Goal: Information Seeking & Learning: Learn about a topic

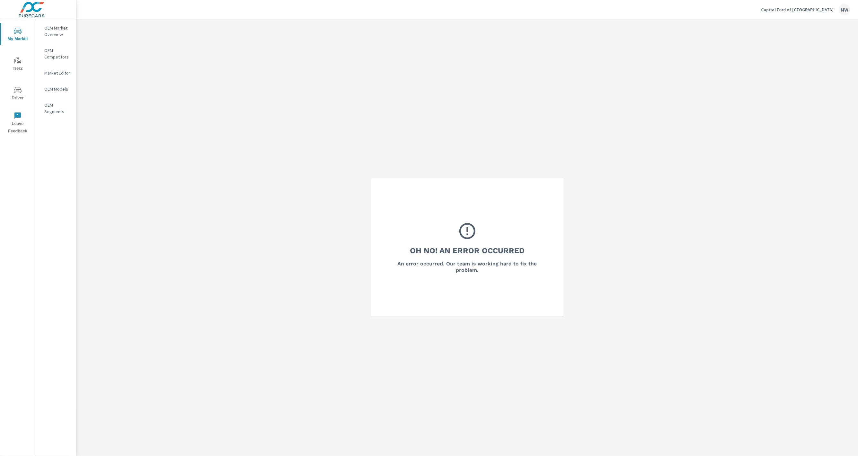
click at [644, 13] on div "Capital Ford of Wilmington MW" at bounding box center [805, 10] width 89 height 12
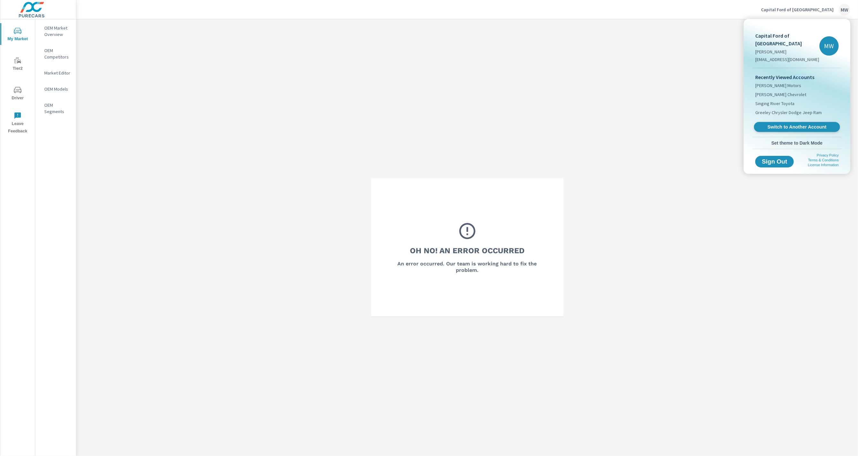
click at [644, 124] on span "Switch to Another Account" at bounding box center [797, 127] width 79 height 6
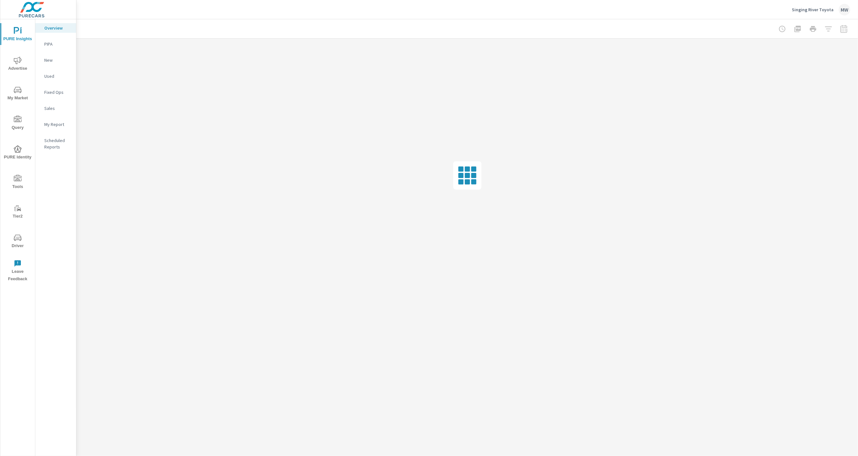
click at [17, 88] on icon "nav menu" at bounding box center [18, 90] width 8 height 8
click at [47, 197] on p "Inventory" at bounding box center [57, 198] width 27 height 6
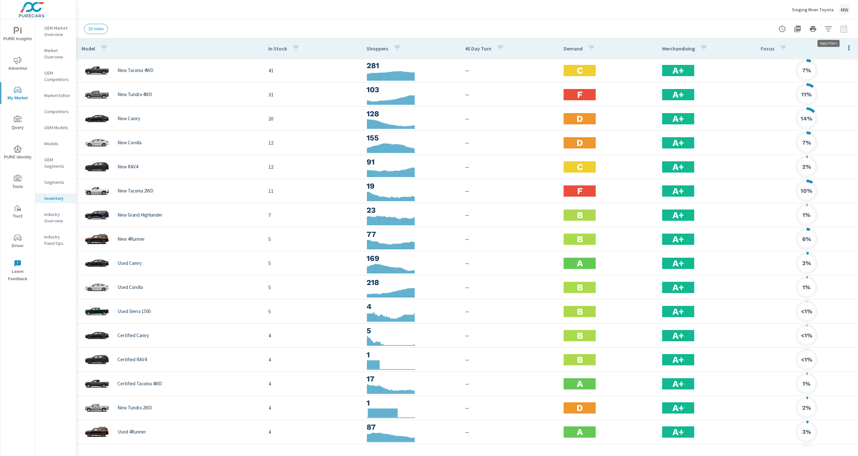
click at [833, 29] on button "button" at bounding box center [828, 28] width 13 height 13
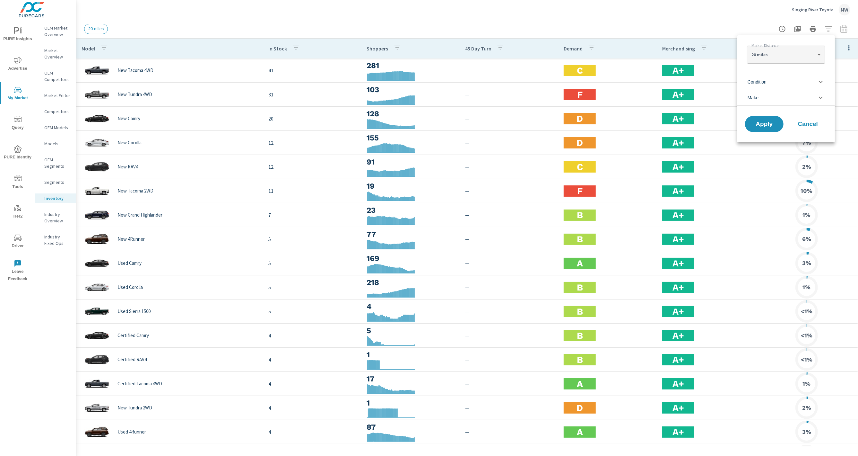
drag, startPoint x: 827, startPoint y: 29, endPoint x: 844, endPoint y: 30, distance: 16.7
click at [827, 29] on div at bounding box center [429, 228] width 858 height 456
click at [846, 30] on div at bounding box center [813, 28] width 75 height 13
click at [842, 28] on div at bounding box center [813, 28] width 75 height 13
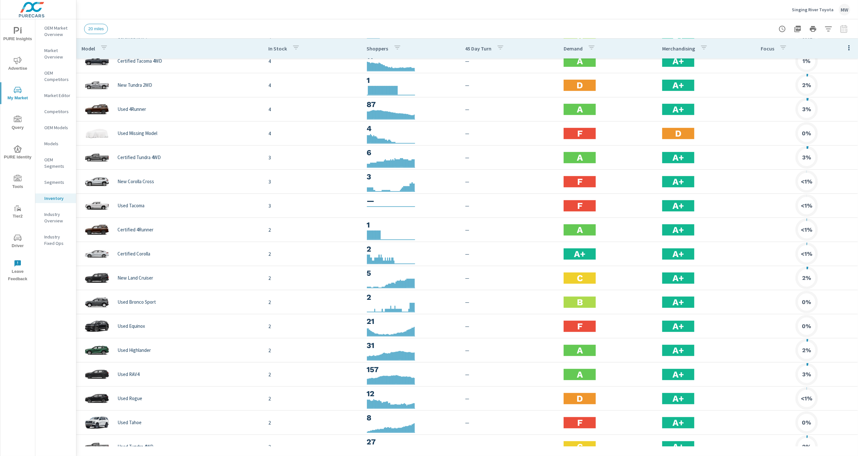
scroll to position [459, 0]
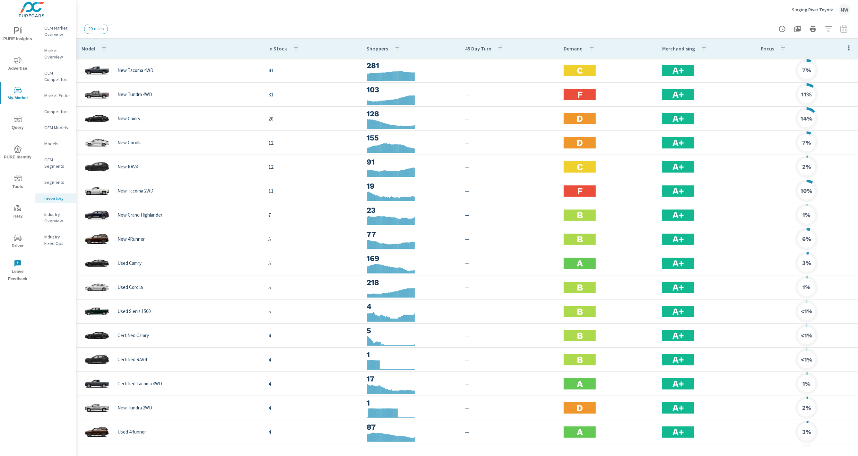
click at [49, 183] on p "Segments" at bounding box center [57, 182] width 27 height 6
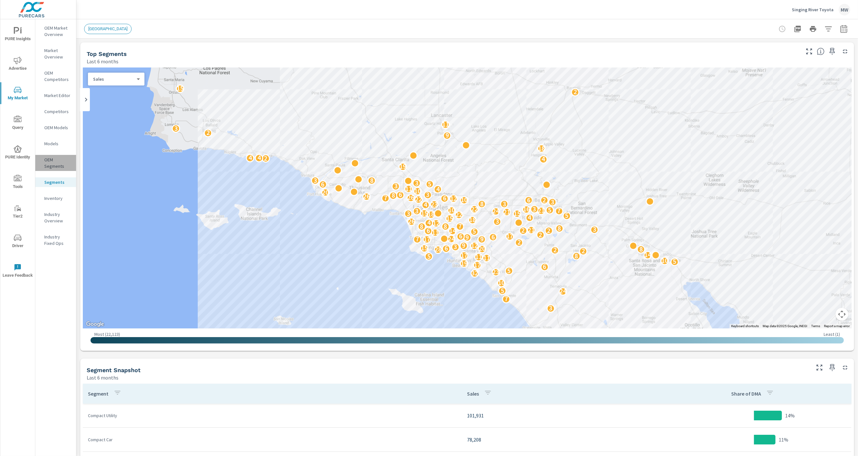
click at [56, 165] on p "OEM Segments" at bounding box center [57, 162] width 27 height 13
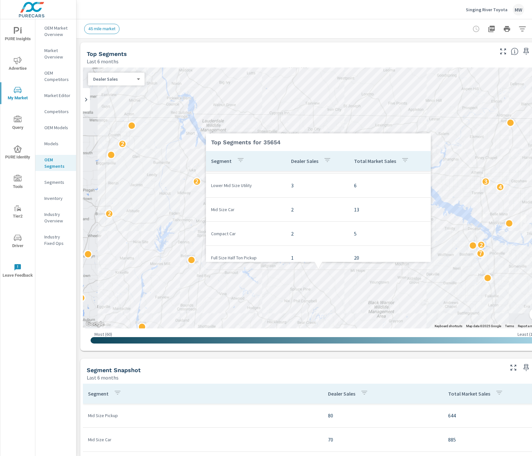
scroll to position [4, 0]
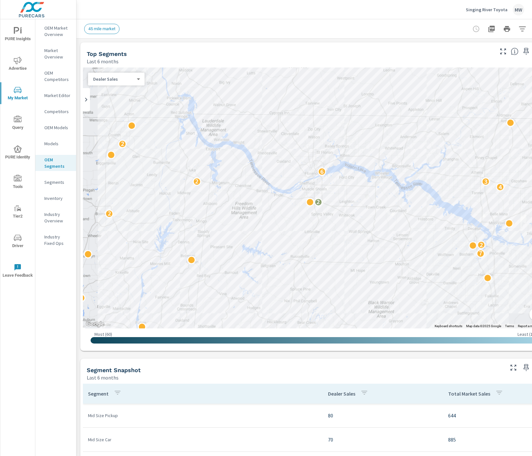
click at [174, 316] on div "3 2 3 2 6 3 2 3 3 2 7 7 2 2 2 5 2 6 4 8 4 3 2 6 2 2 3 4 5 3 3 2 2 9 2 4 6" at bounding box center [314, 197] width 462 height 261
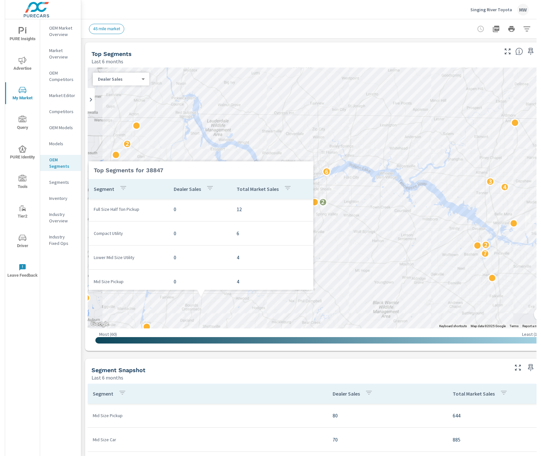
scroll to position [0, 0]
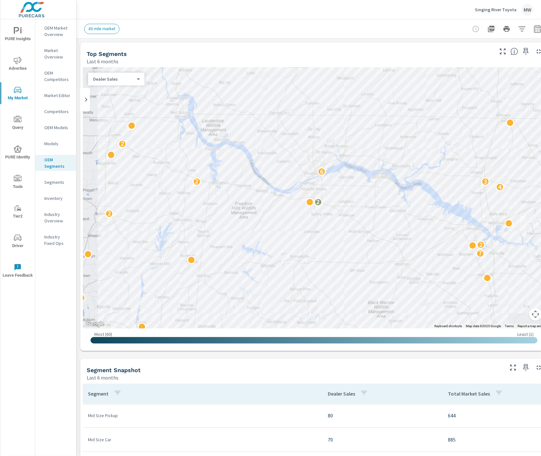
click at [536, 317] on button "Map camera controls" at bounding box center [535, 314] width 13 height 13
click at [515, 313] on button "Zoom out" at bounding box center [519, 314] width 13 height 13
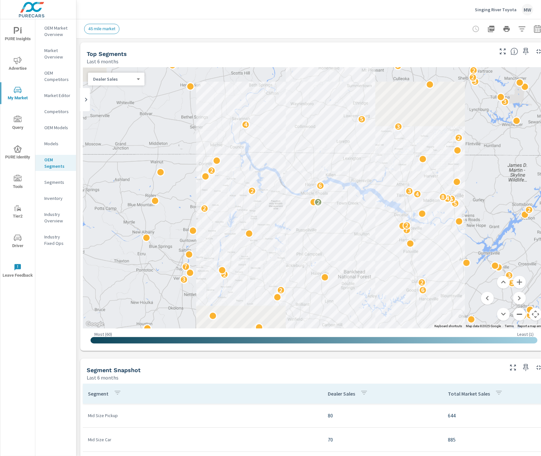
click at [515, 313] on button "Zoom out" at bounding box center [519, 314] width 13 height 13
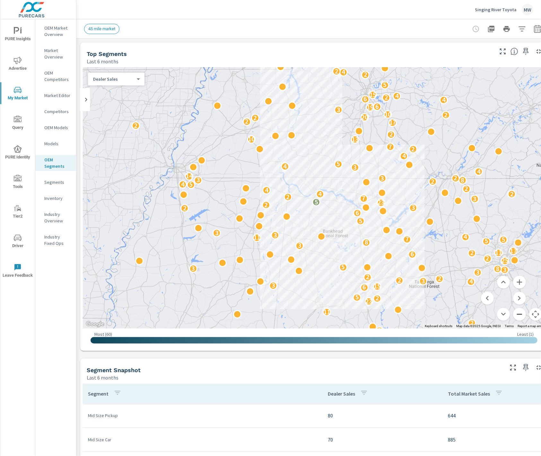
click at [515, 313] on button "Zoom out" at bounding box center [519, 314] width 13 height 13
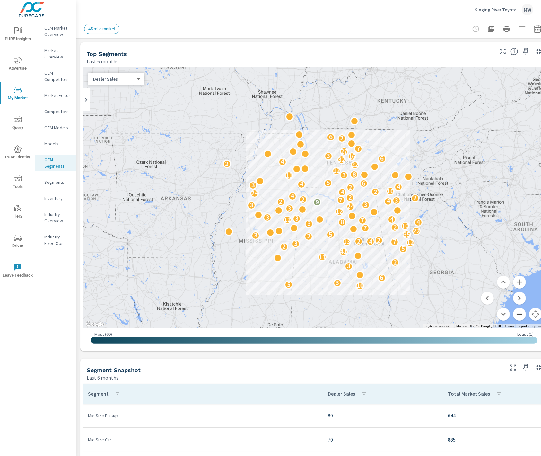
click at [515, 313] on button "Zoom out" at bounding box center [519, 314] width 13 height 13
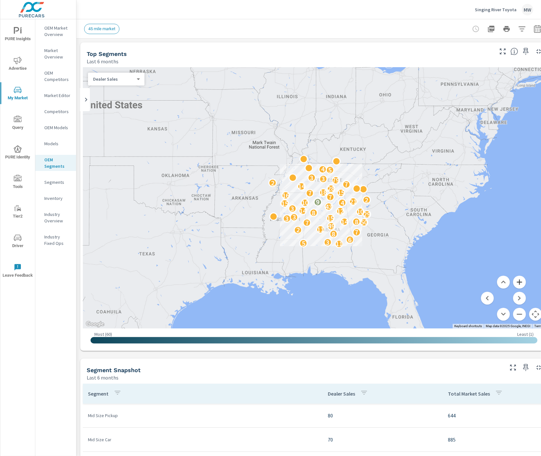
click at [519, 281] on button "Zoom in" at bounding box center [519, 282] width 13 height 13
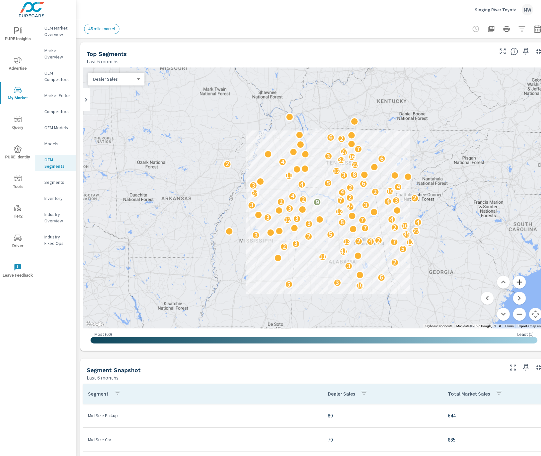
click at [519, 281] on button "Zoom in" at bounding box center [519, 282] width 13 height 13
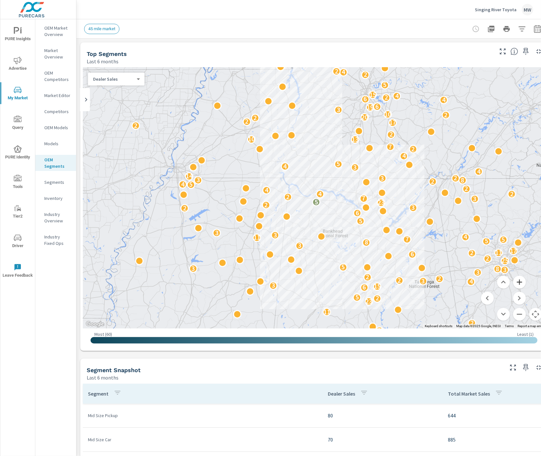
click at [519, 281] on button "Zoom in" at bounding box center [519, 282] width 13 height 13
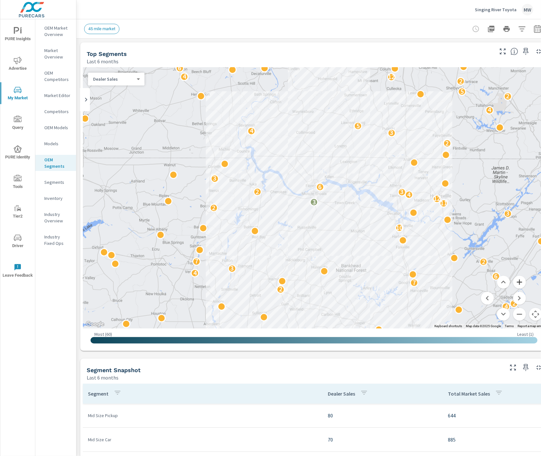
click at [519, 281] on button "Zoom in" at bounding box center [519, 282] width 13 height 13
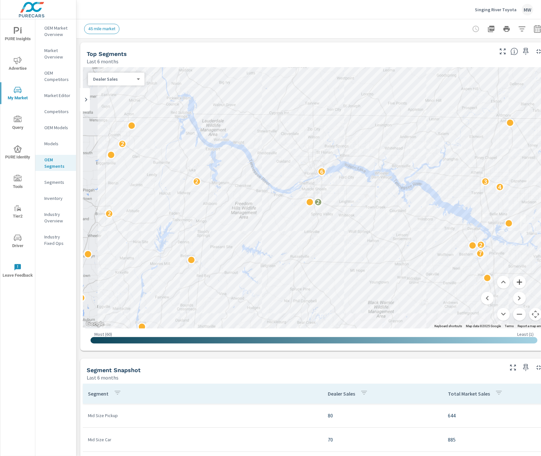
click at [519, 281] on button "Zoom in" at bounding box center [519, 282] width 13 height 13
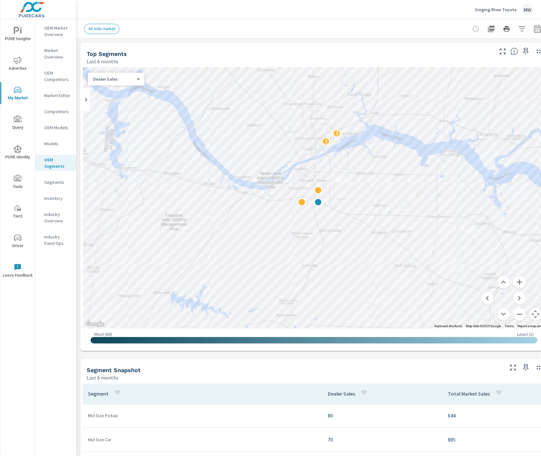
click at [126, 80] on body "PURE Insights Advertise My Market Query PURE Identity Tools Tier2 Driver Leave …" at bounding box center [270, 228] width 541 height 456
click at [116, 86] on li "Total Market Sales" at bounding box center [113, 89] width 51 height 10
click at [52, 82] on p "OEM Competitors" at bounding box center [57, 76] width 27 height 13
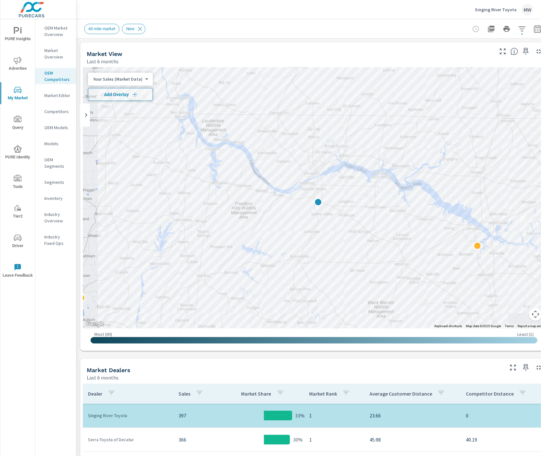
click at [109, 29] on span "45 mile market" at bounding box center [101, 28] width 35 height 5
click at [142, 28] on icon at bounding box center [139, 28] width 7 height 7
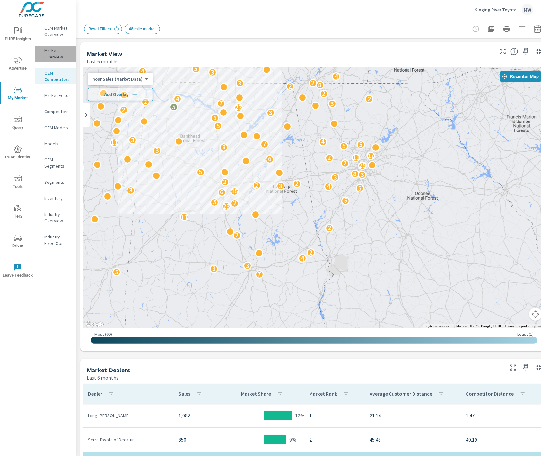
click at [56, 51] on p "Market Overview" at bounding box center [57, 53] width 27 height 13
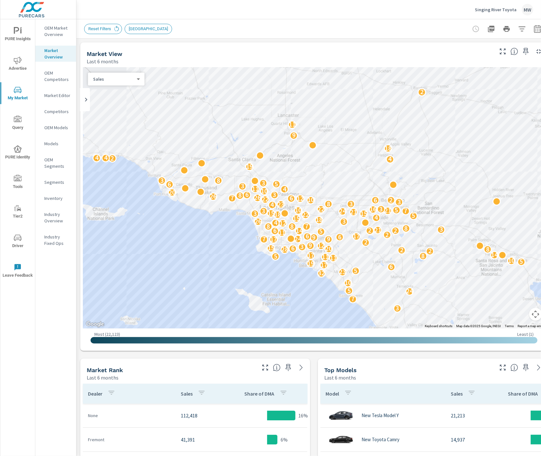
click at [56, 30] on p "OEM Market Overview" at bounding box center [57, 31] width 27 height 13
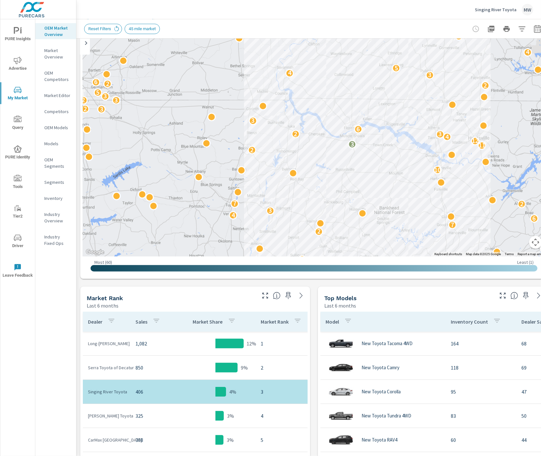
drag, startPoint x: 386, startPoint y: 129, endPoint x: 343, endPoint y: 173, distance: 61.5
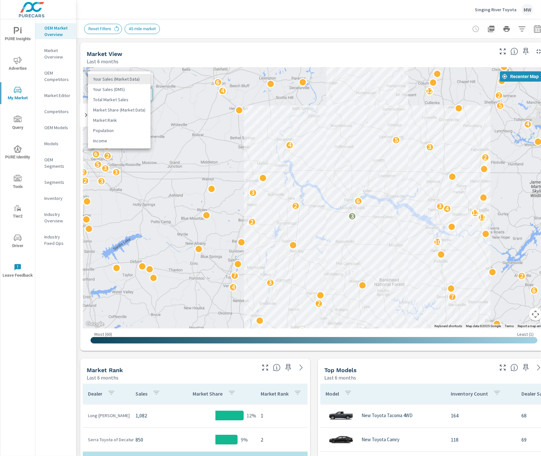
click at [112, 80] on body "PURE Insights Advertise My Market Query PURE Identity Tools Tier2 Driver Leave …" at bounding box center [270, 228] width 541 height 456
click at [131, 111] on li "Market Share (Market Data)" at bounding box center [119, 110] width 63 height 10
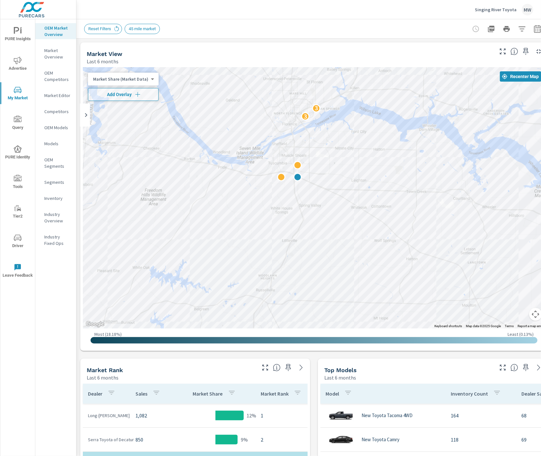
drag, startPoint x: 392, startPoint y: 198, endPoint x: 362, endPoint y: 181, distance: 34.4
click at [362, 181] on div "3 2 2 3 3 2 4 3 3 3" at bounding box center [314, 197] width 462 height 261
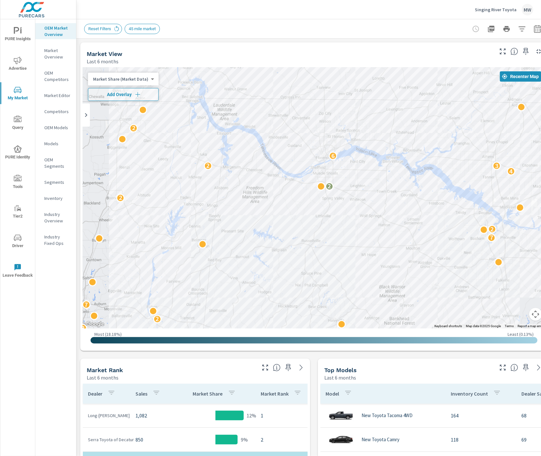
drag, startPoint x: 340, startPoint y: 258, endPoint x: 349, endPoint y: 229, distance: 30.6
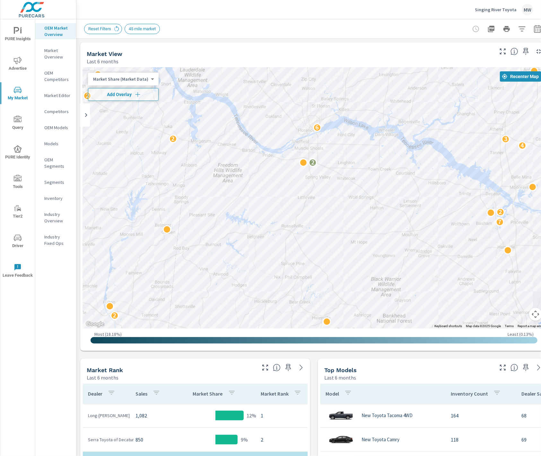
drag, startPoint x: 352, startPoint y: 242, endPoint x: 355, endPoint y: 212, distance: 30.6
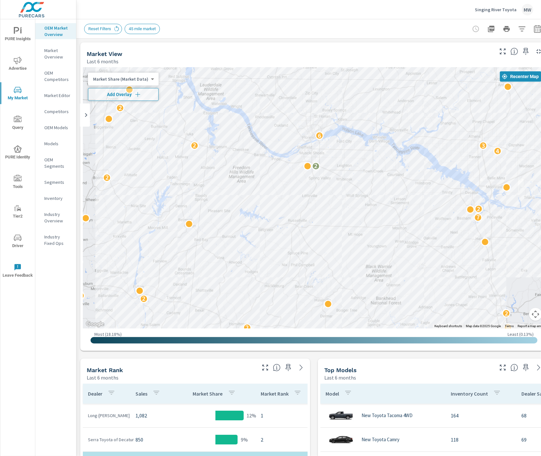
click at [288, 177] on div "5 3 2 2 2 3 2 3 2 6 3 2 3 3 2 7 7 2 2 2 5 2 6 4 8 4 3 2 6 2 2 3 4 5 3 3 2 2 9" at bounding box center [314, 197] width 462 height 261
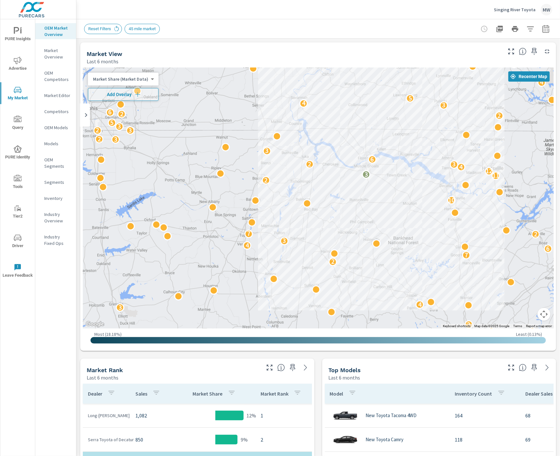
click at [63, 97] on p "Market Editor" at bounding box center [57, 95] width 27 height 6
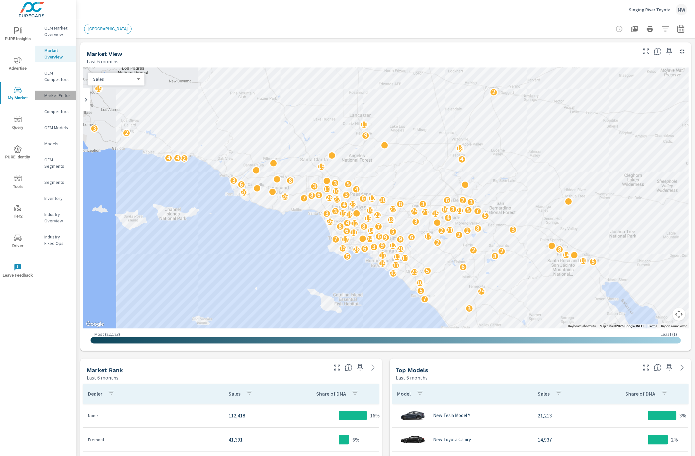
click at [56, 96] on p "Market Editor" at bounding box center [57, 95] width 27 height 6
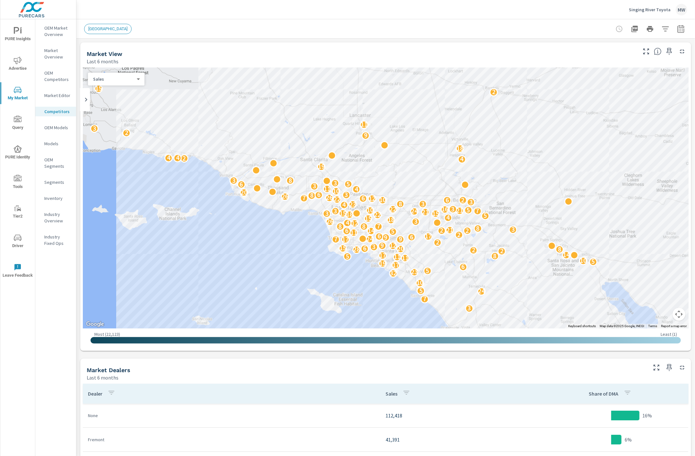
click at [57, 94] on p "Market Editor" at bounding box center [57, 95] width 27 height 6
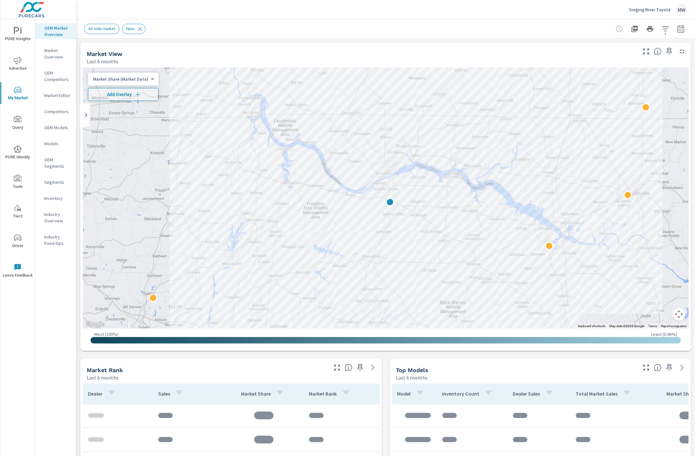
click at [132, 77] on body "PURE Insights Advertise My Market Query PURE Identity Tools Tier2 Driver Leave …" at bounding box center [347, 228] width 695 height 456
click at [132, 77] on li "Market Share (Market Data)" at bounding box center [119, 79] width 63 height 10
click at [138, 28] on span "New" at bounding box center [130, 28] width 16 height 5
click at [142, 29] on icon at bounding box center [140, 29] width 4 height 4
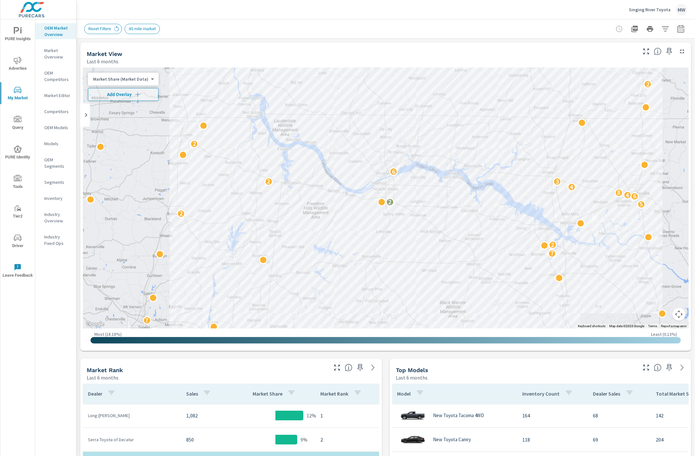
click at [143, 29] on span "45 mile market" at bounding box center [142, 28] width 35 height 5
click at [83, 111] on icon at bounding box center [86, 115] width 8 height 8
click at [83, 111] on div "2 3 2 3 2 6 3 2 3 3 2 7 7 2 2 2 5 2 6 4 8 4 3 2 6 2 2 2 4 2 2 3 4 5 3 3 2 2 9 2…" at bounding box center [386, 197] width 606 height 261
click at [124, 46] on div "Market View Last 6 months" at bounding box center [359, 53] width 558 height 23
click at [141, 30] on span "45 mile market" at bounding box center [142, 28] width 35 height 5
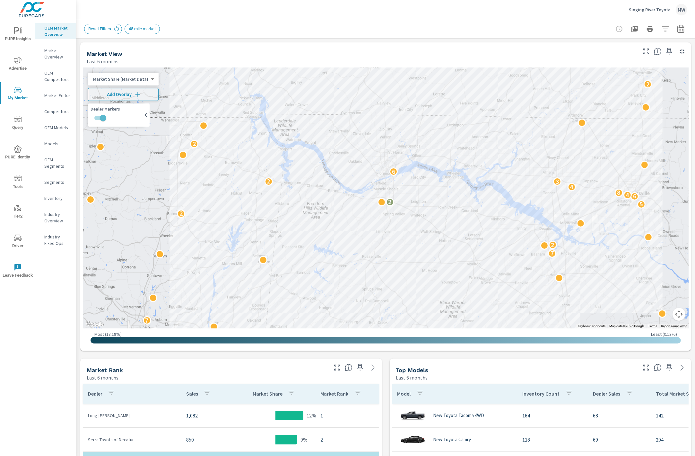
click at [135, 31] on span "45 mile market" at bounding box center [142, 28] width 35 height 5
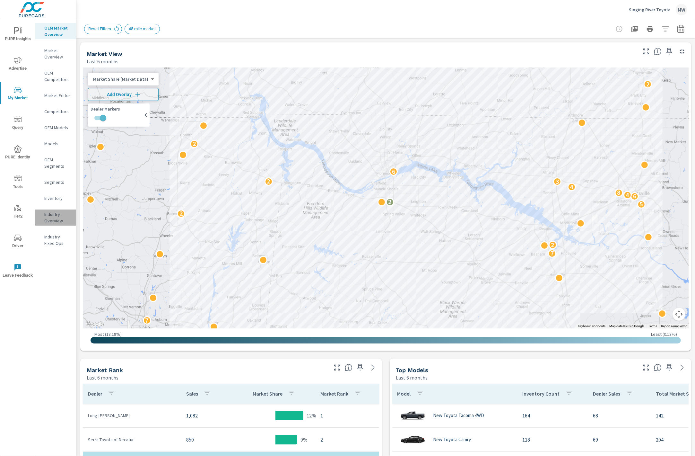
click at [55, 214] on p "Industry Overview" at bounding box center [57, 217] width 27 height 13
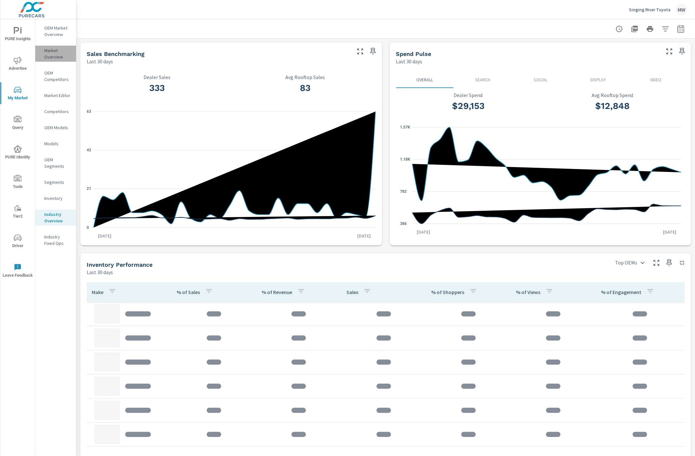
click at [59, 55] on p "Market Overview" at bounding box center [57, 53] width 27 height 13
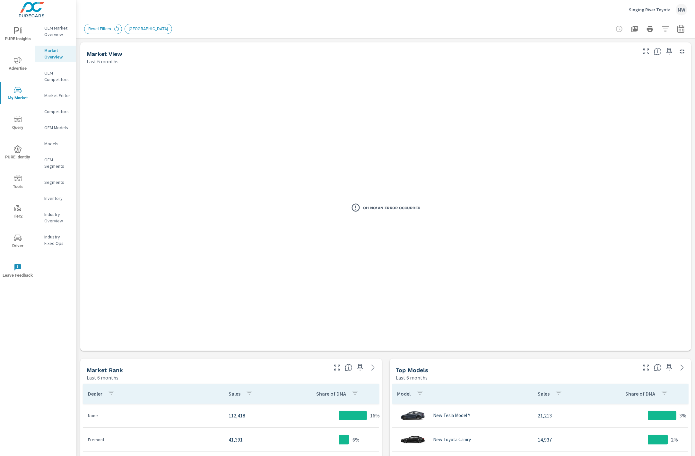
click at [53, 75] on p "OEM Competitors" at bounding box center [57, 76] width 27 height 13
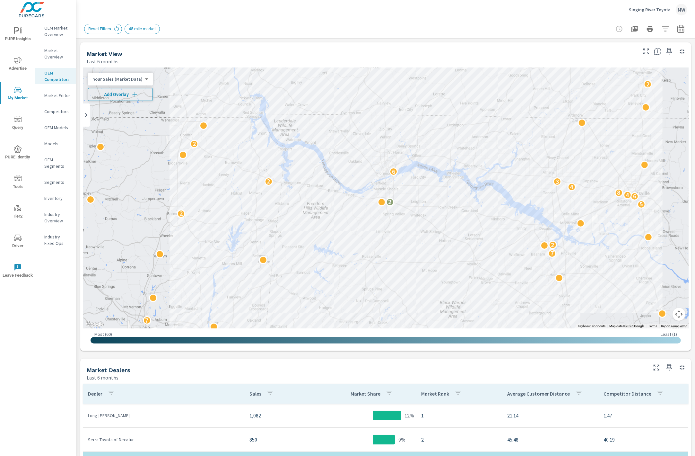
click at [138, 92] on span "Add Overlay" at bounding box center [120, 94] width 59 height 6
click at [61, 96] on p "Market Editor" at bounding box center [57, 95] width 27 height 6
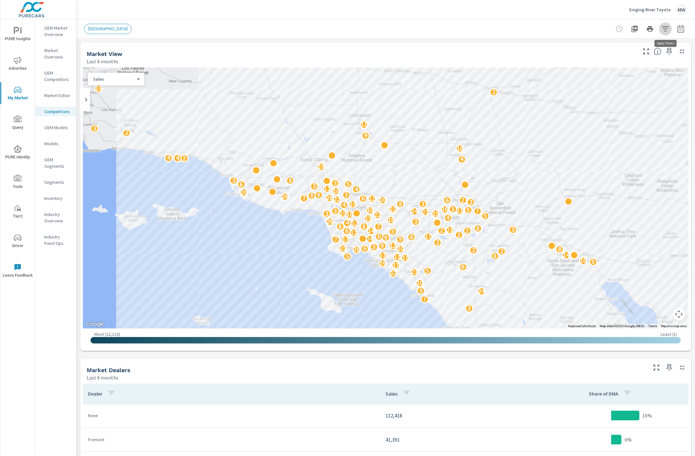
click at [665, 30] on icon "button" at bounding box center [666, 29] width 8 height 8
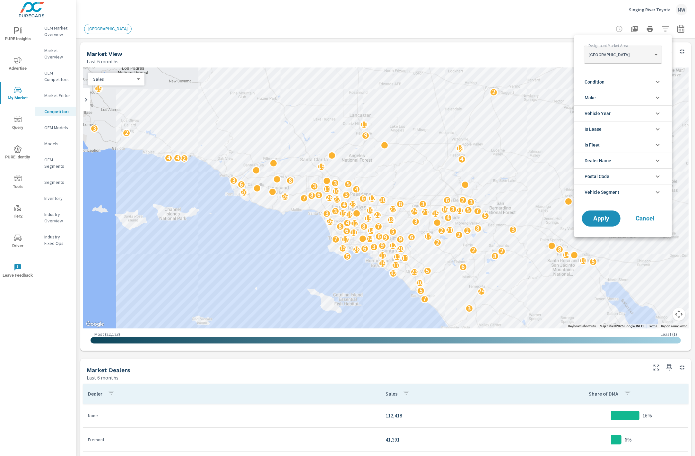
click at [665, 30] on div at bounding box center [347, 228] width 695 height 456
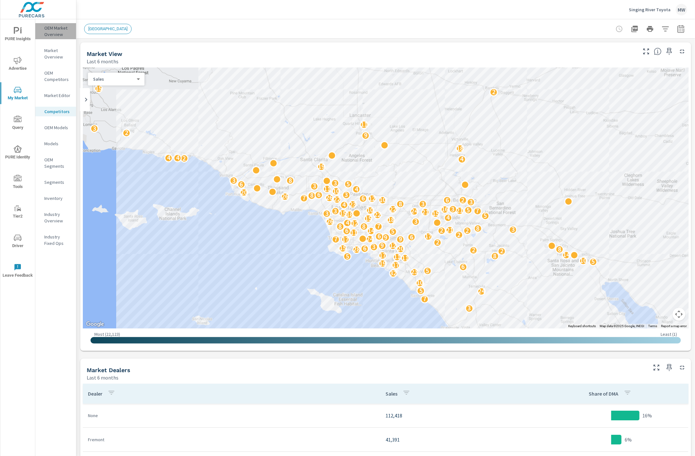
click at [57, 29] on p "OEM Market Overview" at bounding box center [57, 31] width 27 height 13
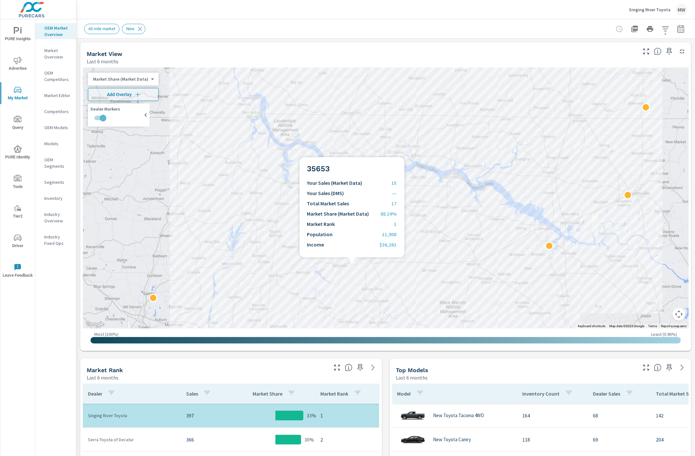
click at [352, 265] on div at bounding box center [386, 197] width 606 height 261
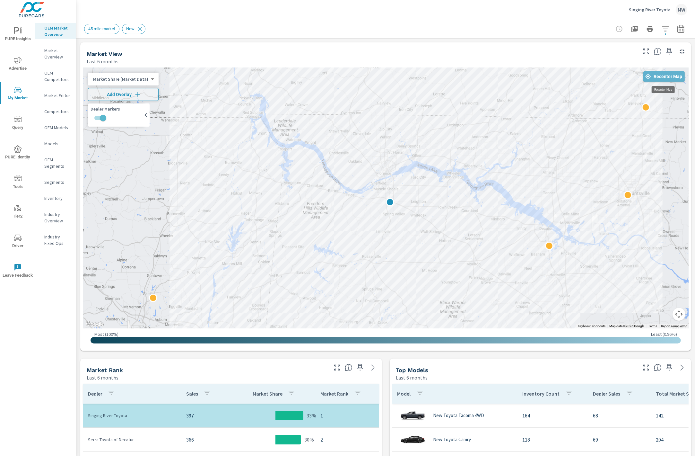
click at [661, 77] on span "Recenter Map" at bounding box center [664, 77] width 36 height 6
click at [682, 48] on icon "button" at bounding box center [683, 52] width 8 height 8
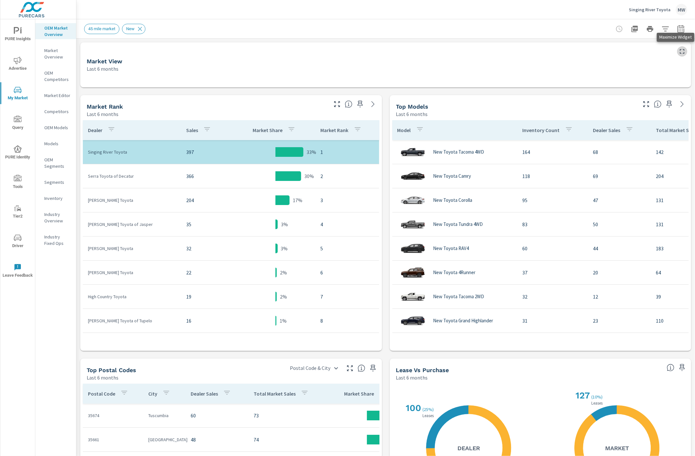
click at [683, 51] on icon "button" at bounding box center [683, 52] width 8 height 8
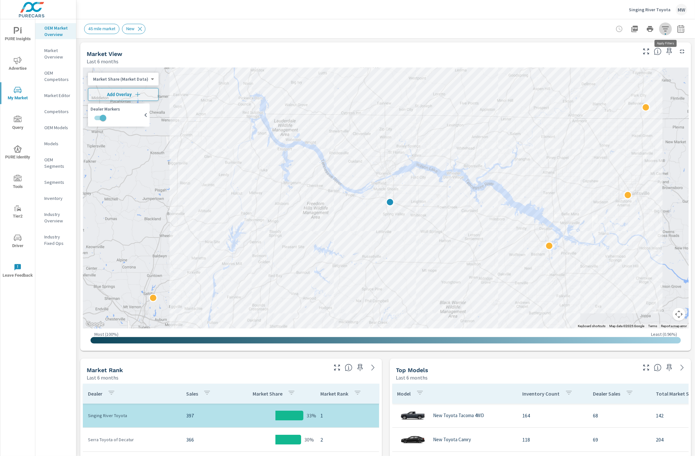
click at [669, 29] on icon "button" at bounding box center [666, 29] width 8 height 8
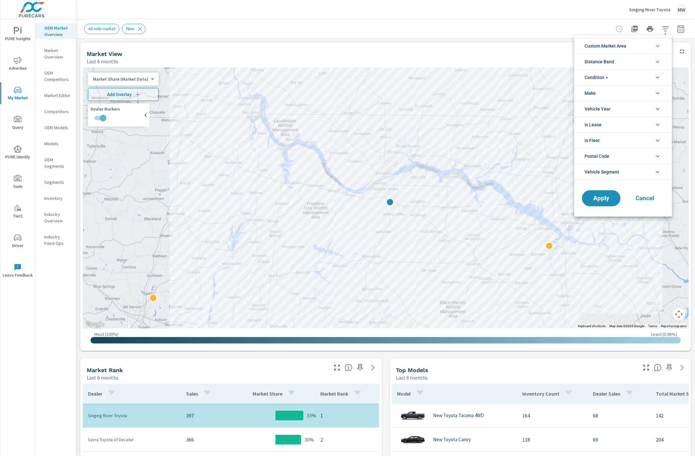
click at [656, 59] on icon "filter options" at bounding box center [658, 62] width 8 height 8
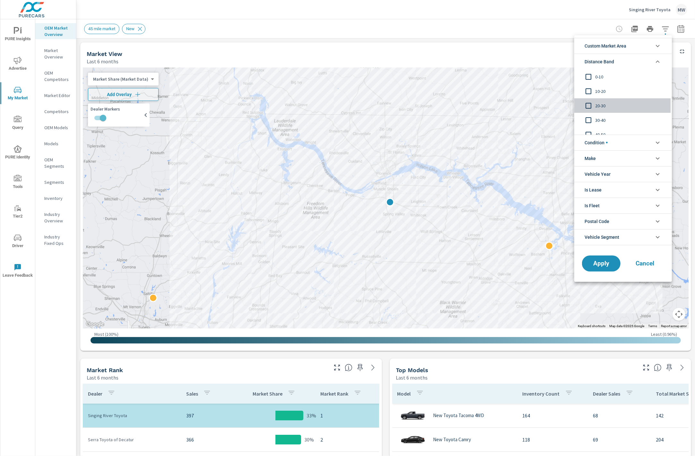
click at [591, 105] on input "filter options" at bounding box center [588, 105] width 13 height 13
click at [602, 260] on span "Apply" at bounding box center [601, 263] width 26 height 6
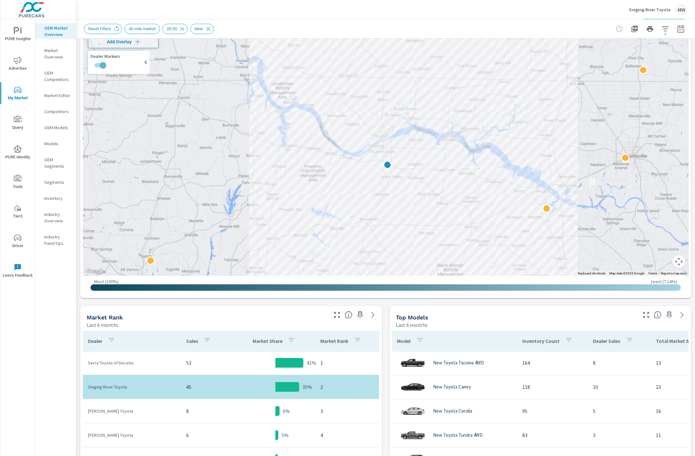
drag, startPoint x: 379, startPoint y: 169, endPoint x: 376, endPoint y: 185, distance: 16.3
click at [376, 185] on div at bounding box center [386, 145] width 606 height 261
click at [54, 53] on p "Market Overview" at bounding box center [57, 53] width 27 height 13
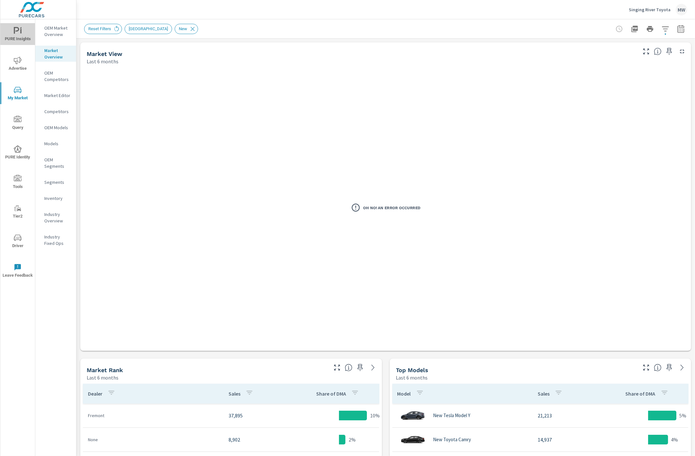
click at [19, 35] on span "PURE Insights" at bounding box center [17, 35] width 31 height 16
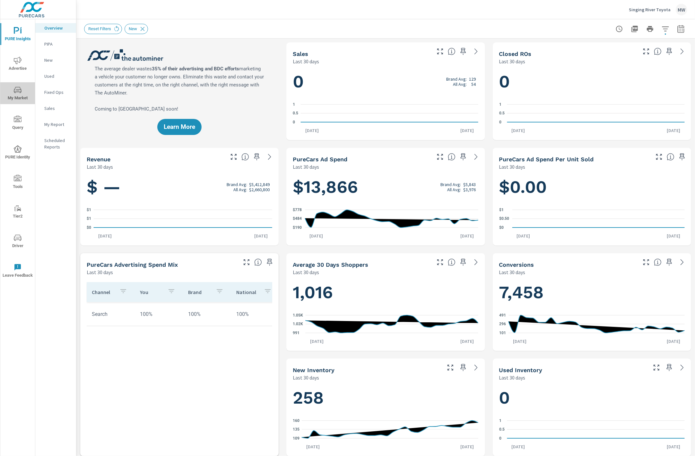
click at [19, 95] on span "My Market" at bounding box center [17, 94] width 31 height 16
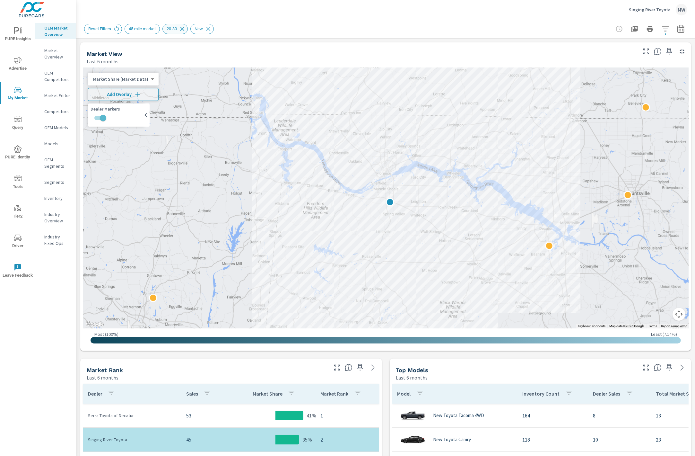
click at [185, 28] on icon at bounding box center [182, 29] width 4 height 4
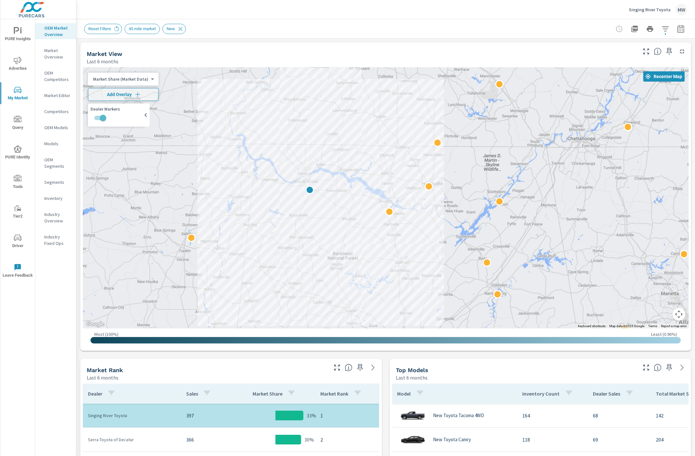
drag, startPoint x: 414, startPoint y: 226, endPoint x: 421, endPoint y: 196, distance: 30.4
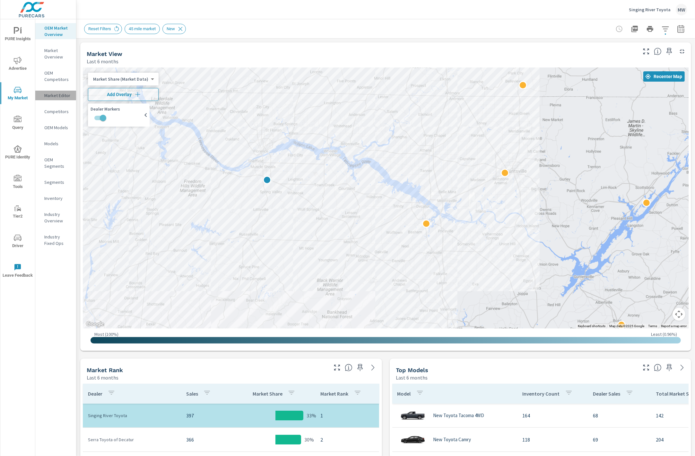
click at [64, 95] on p "Market Editor" at bounding box center [57, 95] width 27 height 6
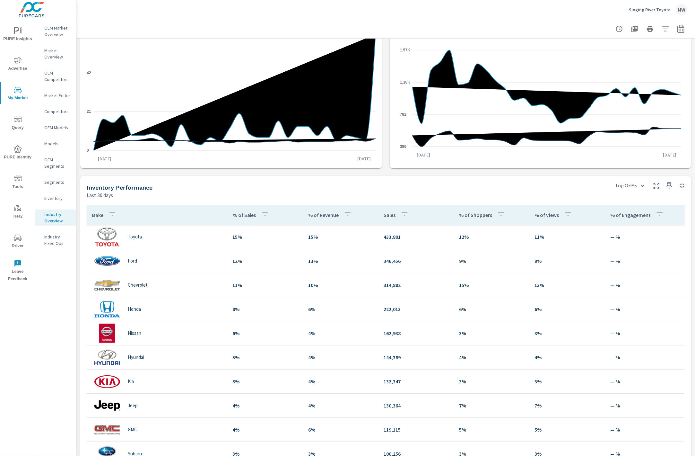
scroll to position [110, 0]
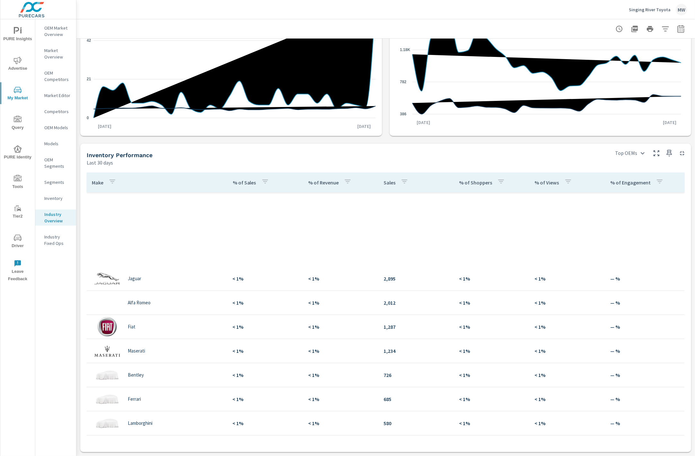
scroll to position [963, 0]
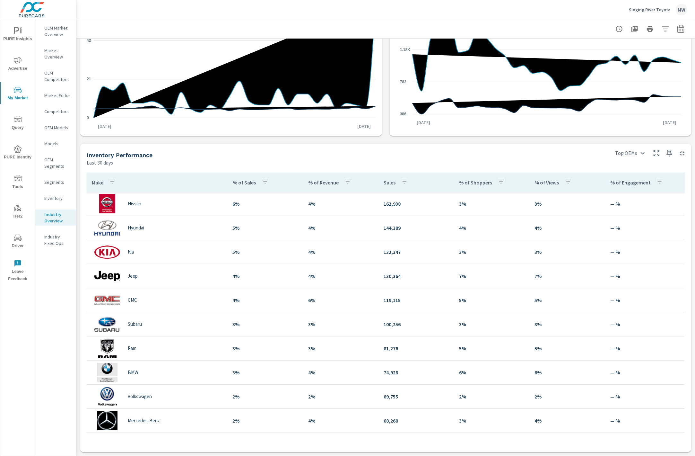
scroll to position [103, 0]
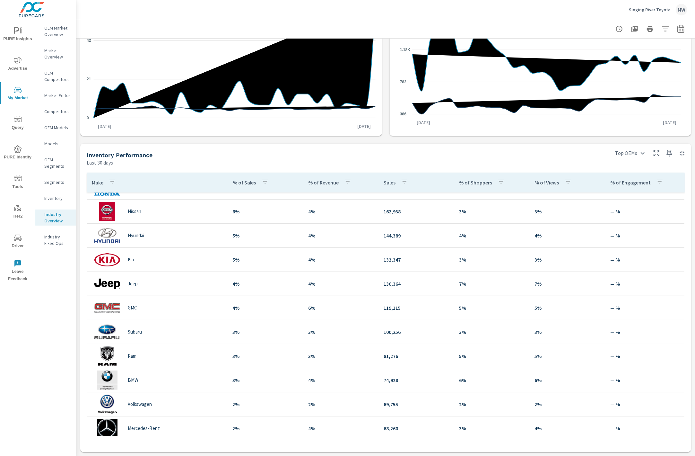
scroll to position [82, 0]
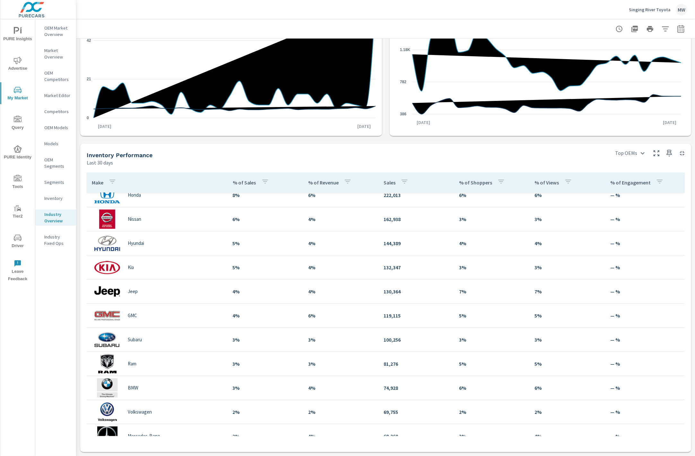
scroll to position [53, 0]
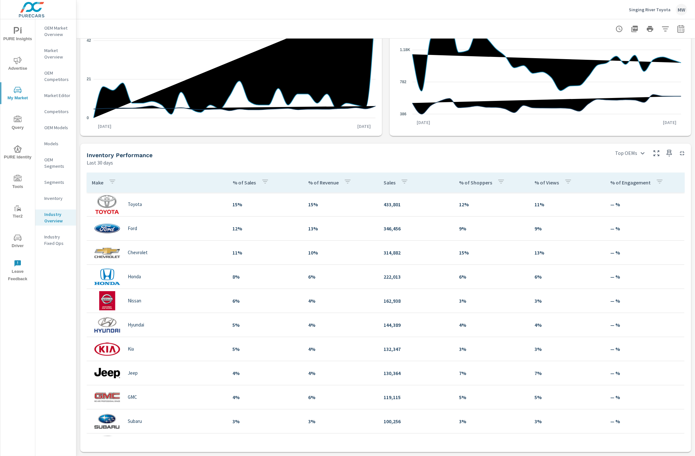
click at [46, 195] on p "Inventory" at bounding box center [57, 198] width 27 height 6
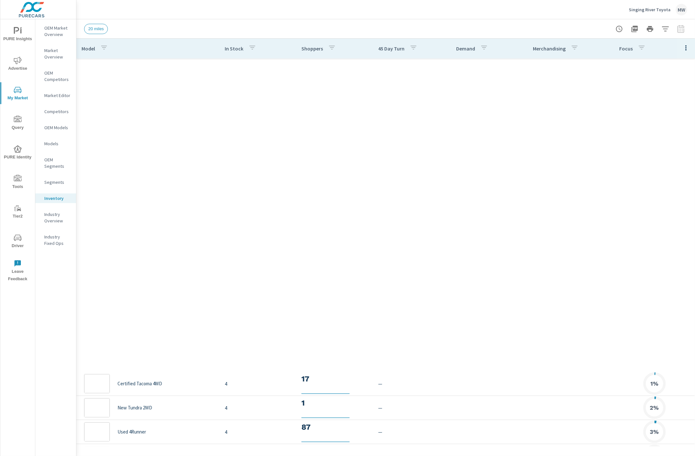
scroll to position [458, 0]
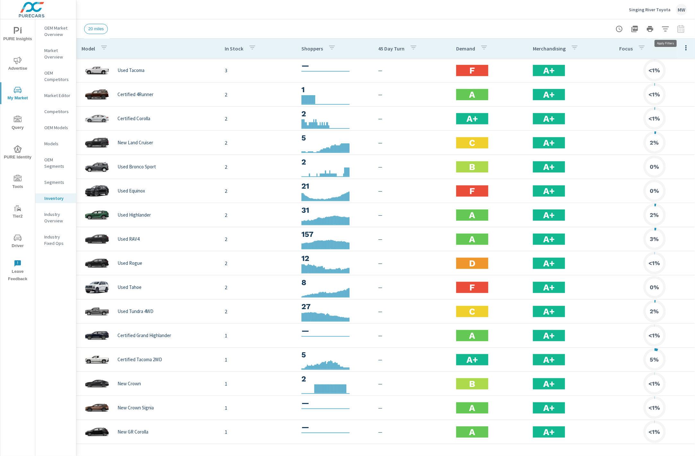
click at [671, 27] on button "button" at bounding box center [665, 28] width 13 height 13
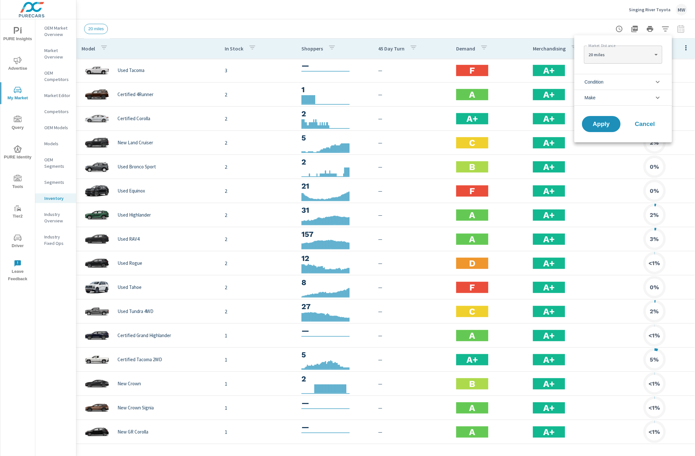
click at [655, 79] on icon "filter options" at bounding box center [658, 82] width 8 height 8
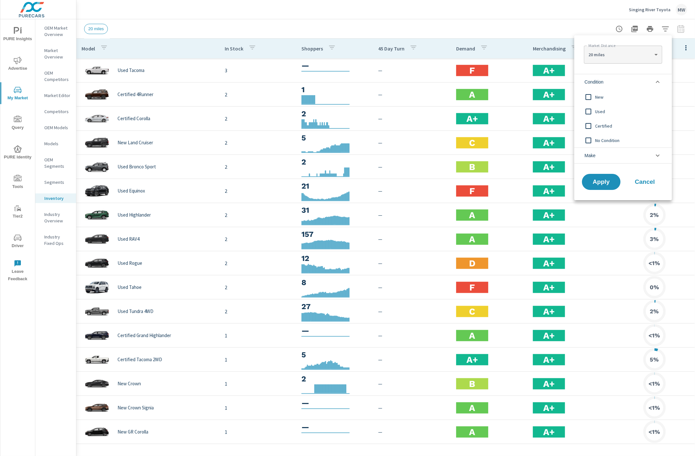
click at [585, 93] on input "filter options" at bounding box center [588, 96] width 13 height 13
click at [600, 186] on button "Apply" at bounding box center [602, 181] width 40 height 17
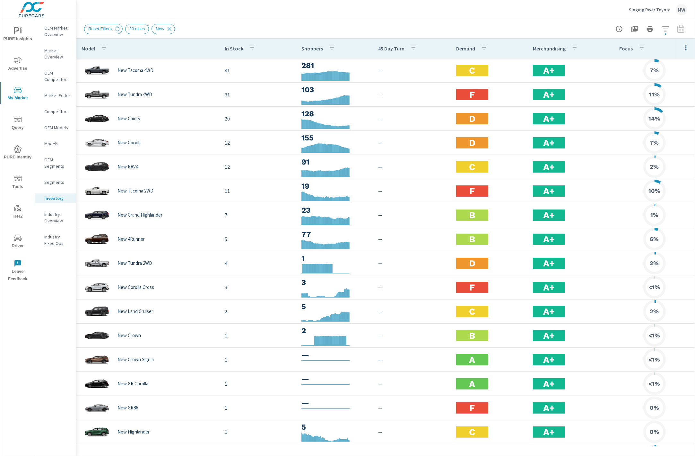
click at [684, 46] on icon "button" at bounding box center [686, 48] width 8 height 8
click at [685, 47] on div at bounding box center [347, 228] width 695 height 456
click at [44, 183] on div "Segments" at bounding box center [55, 182] width 41 height 10
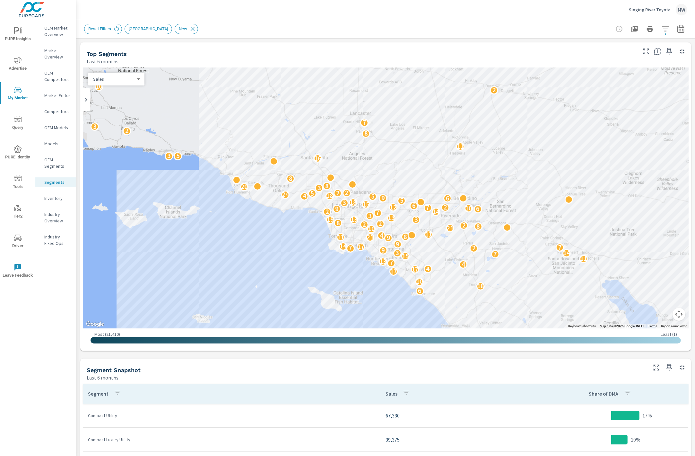
click at [53, 165] on p "OEM Segments" at bounding box center [57, 162] width 27 height 13
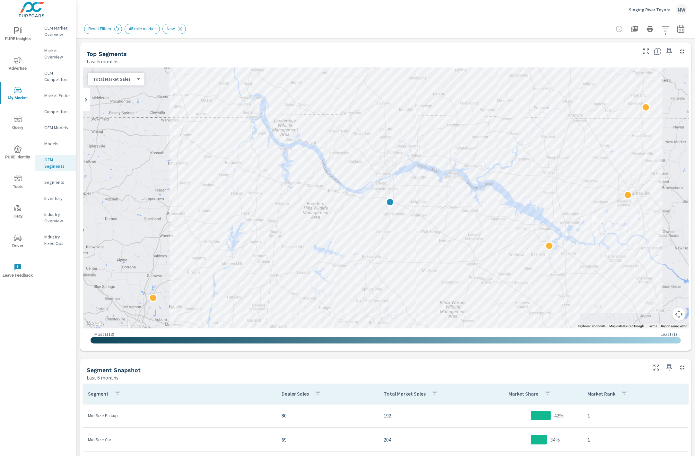
click at [127, 80] on body "PURE Insights Advertise My Market Query PURE Identity Tools Tier2 Driver Leave …" at bounding box center [347, 228] width 695 height 456
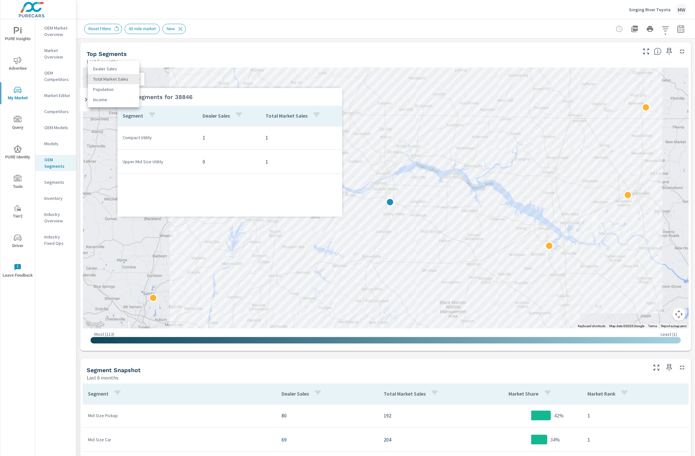
click at [189, 86] on div at bounding box center [347, 228] width 695 height 456
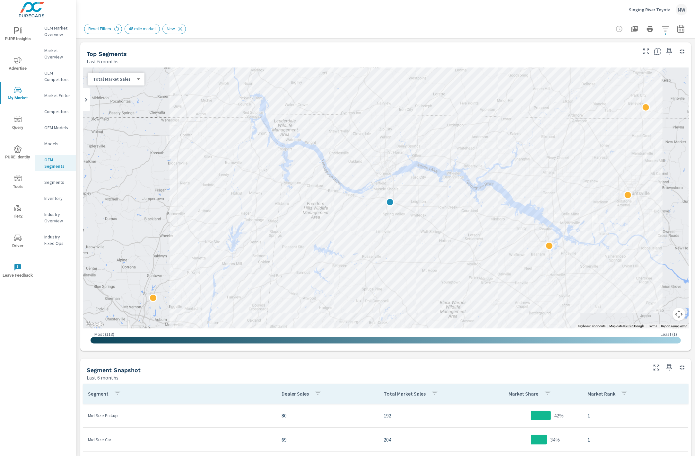
click at [139, 81] on body "PURE Insights Advertise My Market Query PURE Identity Tools Tier2 Driver Leave …" at bounding box center [347, 228] width 695 height 456
click at [174, 56] on div at bounding box center [347, 228] width 695 height 456
click at [87, 99] on icon at bounding box center [86, 100] width 8 height 8
click at [104, 101] on input "checkbox" at bounding box center [103, 102] width 37 height 12
click at [99, 101] on input "checkbox" at bounding box center [96, 102] width 37 height 12
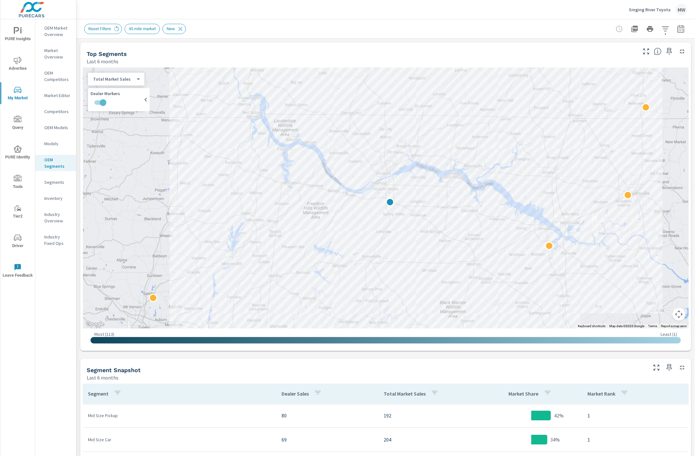
click at [61, 142] on p "Models" at bounding box center [57, 143] width 27 height 6
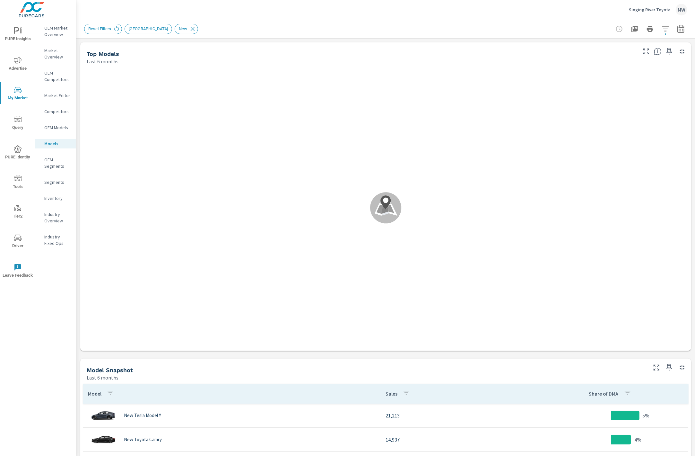
click at [55, 124] on p "OEM Models" at bounding box center [57, 127] width 27 height 6
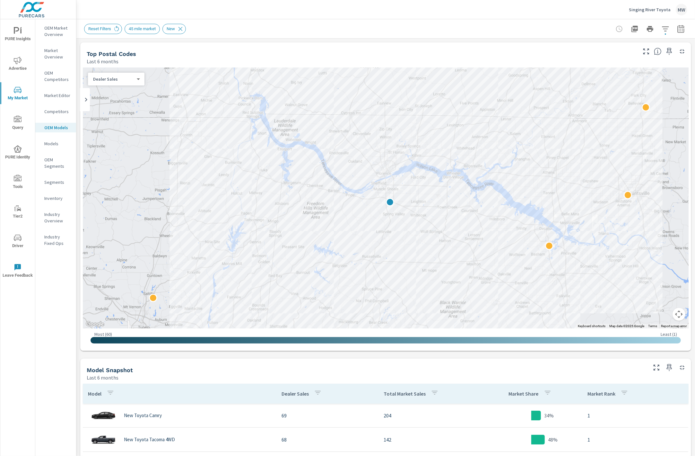
click at [131, 81] on body "PURE Insights Advertise My Market Query PURE Identity Tools Tier2 Driver Leave …" at bounding box center [347, 228] width 695 height 456
click at [134, 80] on li "Dealer Sales" at bounding box center [113, 79] width 51 height 10
click at [69, 111] on p "Competitors" at bounding box center [57, 111] width 27 height 6
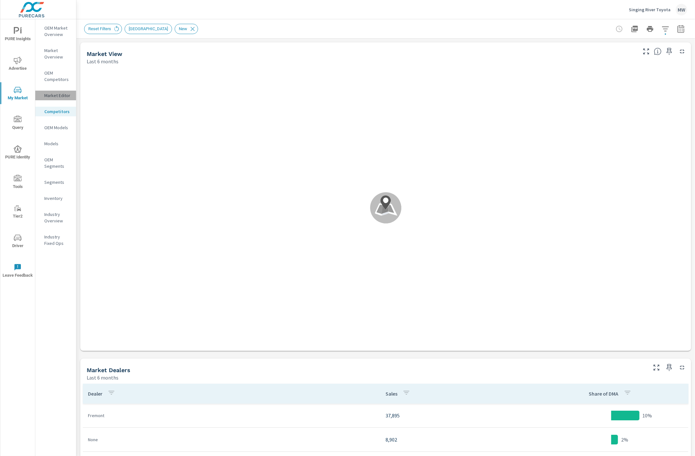
click at [56, 94] on p "Market Editor" at bounding box center [57, 95] width 27 height 6
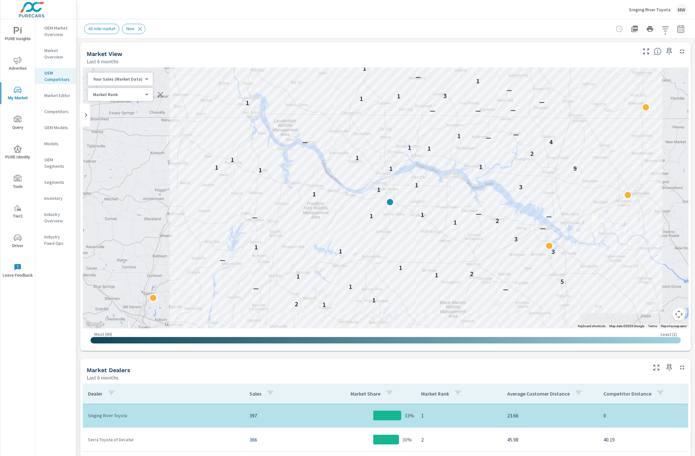
click at [140, 95] on body "PURE Insights Advertise My Market Query PURE Identity Tools Tier2 Driver Leave …" at bounding box center [347, 228] width 695 height 456
click at [118, 95] on li "Market Rank" at bounding box center [119, 94] width 63 height 10
click at [142, 81] on body "PURE Insights Advertise My Market Query PURE Identity Tools Tier2 Driver Leave …" at bounding box center [347, 228] width 695 height 456
click at [131, 97] on li "Total Market Sales" at bounding box center [119, 99] width 63 height 10
click at [136, 96] on body "PURE Insights Advertise My Market Query PURE Identity Tools Tier2 Driver Leave …" at bounding box center [347, 228] width 695 height 456
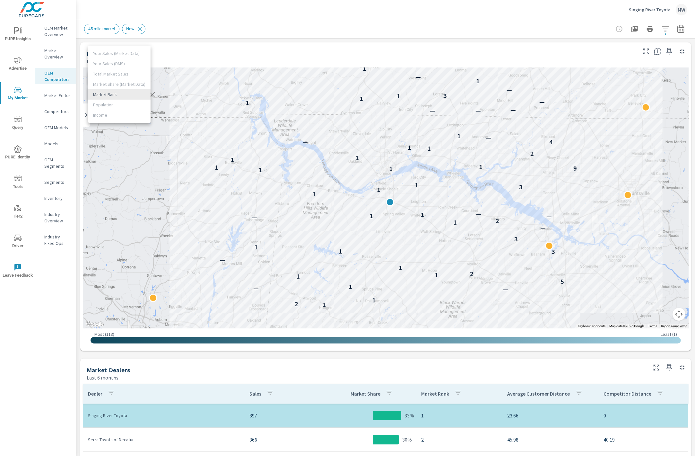
click at [154, 92] on div at bounding box center [347, 228] width 695 height 456
click at [152, 93] on icon "button" at bounding box center [152, 95] width 8 height 8
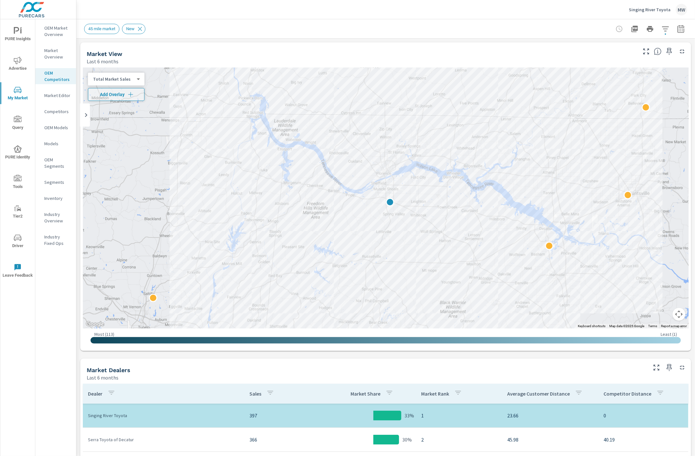
click at [135, 82] on body "PURE Insights Advertise My Market Query PURE Identity Tools Tier2 Driver Leave …" at bounding box center [347, 228] width 695 height 456
click at [124, 57] on li "Your Sales (Market Data)" at bounding box center [119, 58] width 63 height 10
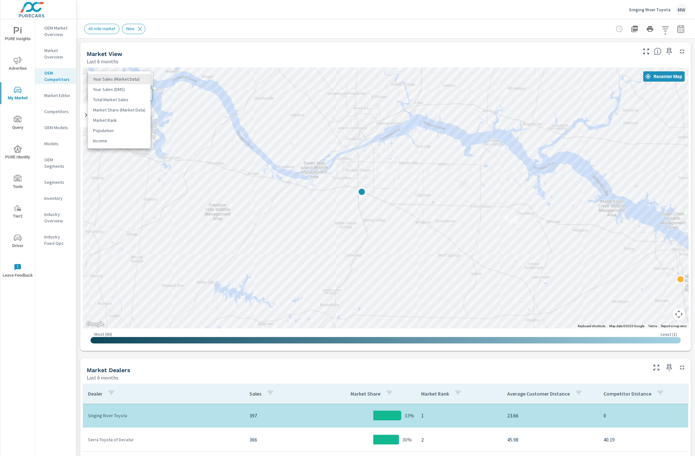
click at [142, 80] on body "PURE Insights Advertise My Market Query PURE Identity Tools Tier2 Driver Leave …" at bounding box center [347, 228] width 695 height 456
click at [130, 87] on li "Your Sales (DMS)" at bounding box center [119, 89] width 63 height 10
click at [130, 77] on body "PURE Insights Advertise My Market Query PURE Identity Tools Tier2 Driver Leave …" at bounding box center [347, 228] width 695 height 456
click at [129, 130] on li "Income" at bounding box center [119, 130] width 63 height 10
